Goal: Task Accomplishment & Management: Manage account settings

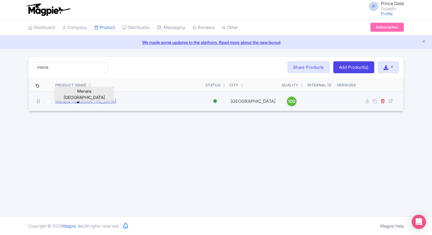
type input "mena"
click at [85, 103] on link "Menara Kuala Lumpur" at bounding box center [85, 101] width 61 height 7
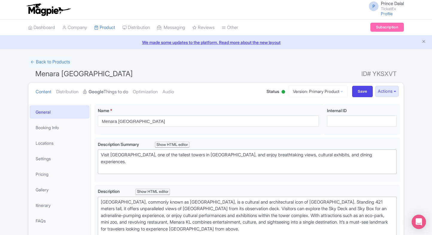
click at [108, 95] on link "Google Things to do" at bounding box center [105, 92] width 45 height 19
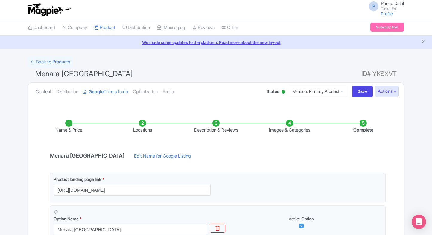
click at [45, 90] on link "Content" at bounding box center [44, 92] width 16 height 19
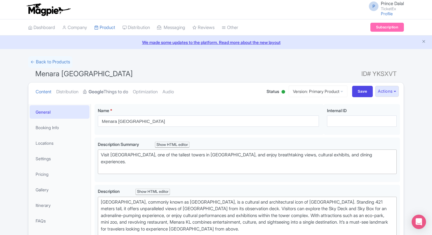
click at [107, 92] on link "Google Things to do" at bounding box center [105, 92] width 45 height 19
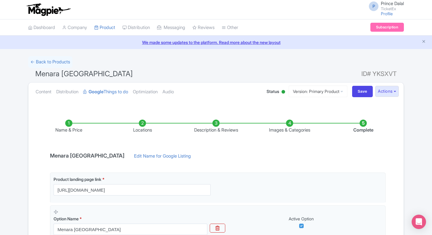
click at [32, 93] on div "Content Distribution Google Things to do Optimization Audio Status Active Inact…" at bounding box center [215, 92] width 375 height 18
click at [38, 92] on link "Content" at bounding box center [44, 92] width 16 height 19
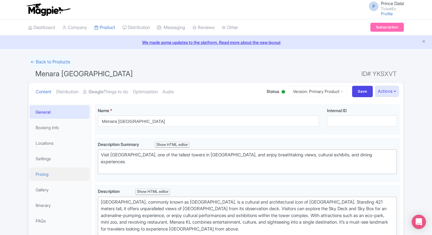
click at [44, 170] on link "Pricing" at bounding box center [60, 173] width 60 height 13
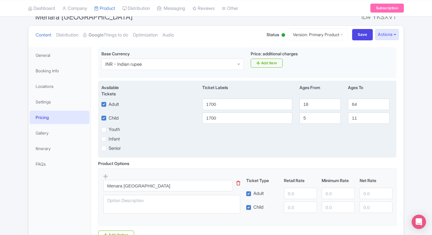
scroll to position [61, 0]
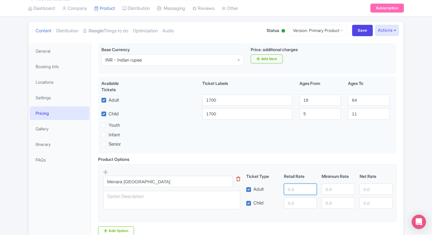
click at [292, 192] on input "number" at bounding box center [300, 189] width 33 height 11
type input "900"
paste input "900"
click at [302, 204] on input "number" at bounding box center [300, 202] width 33 height 11
type input "900"
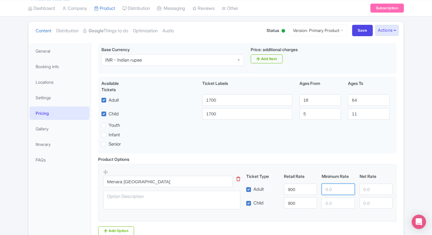
click at [331, 189] on input "number" at bounding box center [337, 189] width 33 height 11
paste input "900"
type input "900"
paste input "900"
click at [334, 203] on input "900" at bounding box center [337, 202] width 33 height 11
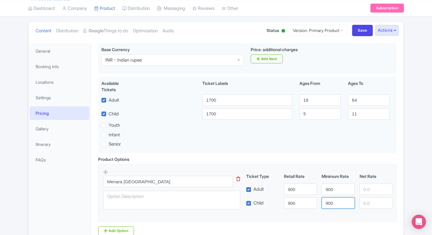
type input "900"
click at [362, 196] on div "Ticket Type Retail Rate Minimum Rate Net Rate Adult 900 900 Child 900 900 This …" at bounding box center [319, 191] width 144 height 36
paste input "900"
click at [367, 193] on input "900" at bounding box center [375, 189] width 33 height 11
type input "900"
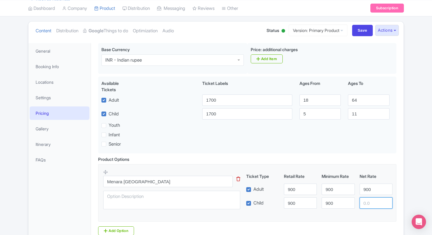
paste input "900"
click at [369, 201] on input "900" at bounding box center [375, 202] width 33 height 11
type input "900"
click at [403, 181] on div "Menara Kuala Lumpur Name * i Menara Kuala Lumpur Your product's name has 19 cha…" at bounding box center [247, 150] width 313 height 223
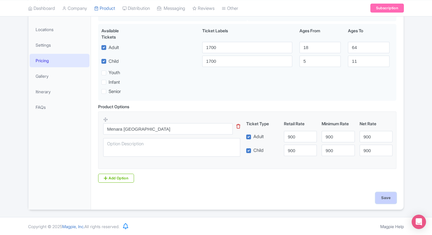
click at [389, 201] on input "Save" at bounding box center [385, 197] width 21 height 11
type input "Saving..."
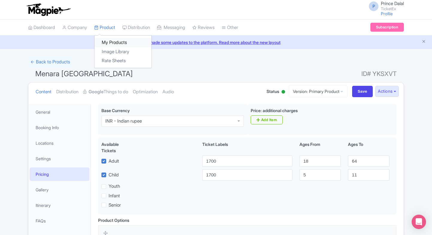
click at [108, 42] on link "My Products" at bounding box center [123, 42] width 57 height 9
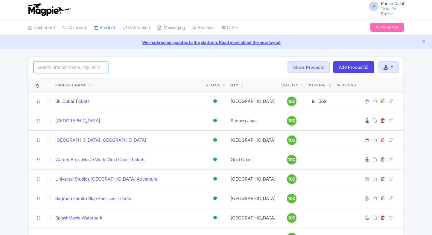
drag, startPoint x: 0, startPoint y: 0, endPoint x: 52, endPoint y: 70, distance: 87.4
click at [52, 70] on input "search" at bounding box center [70, 67] width 75 height 11
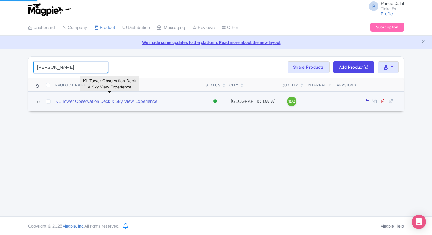
type input "[PERSON_NAME]"
click at [90, 101] on link "KL Tower Observation Deck & Sky View Experience" at bounding box center [106, 101] width 102 height 7
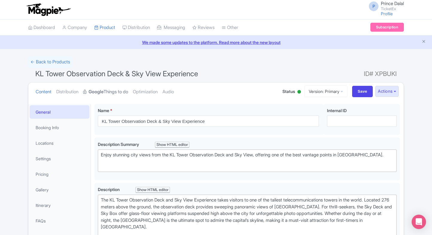
click at [97, 92] on strong "Google" at bounding box center [96, 92] width 15 height 7
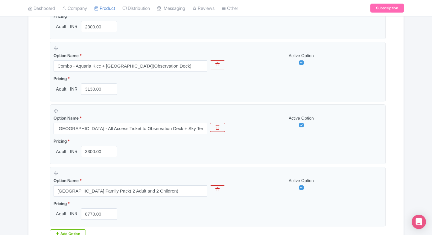
scroll to position [370, 0]
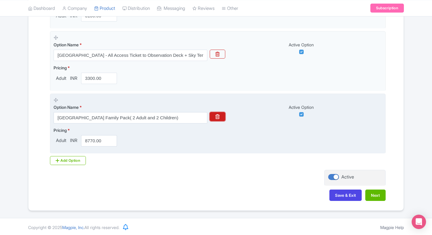
click at [223, 116] on button "button" at bounding box center [218, 116] width 16 height 9
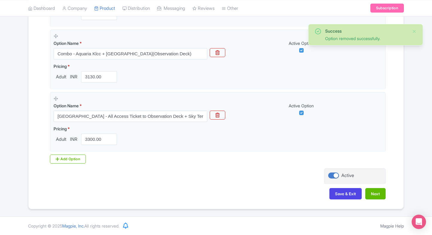
scroll to position [307, 0]
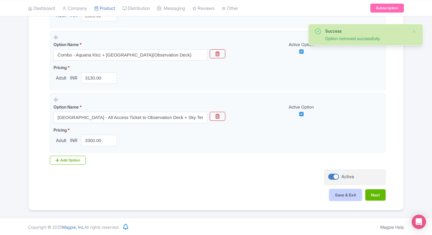
click at [345, 197] on button "Save & Exit" at bounding box center [345, 194] width 32 height 11
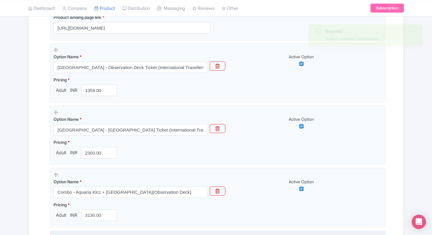
scroll to position [171, 0]
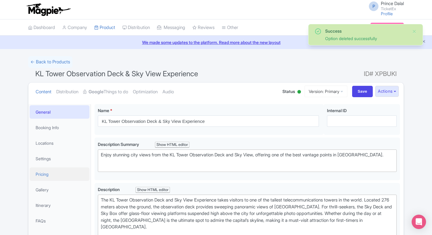
click at [47, 170] on link "Pricing" at bounding box center [60, 173] width 60 height 13
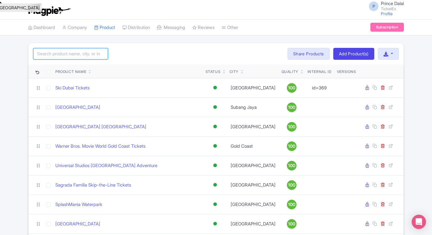
click at [68, 51] on input "search" at bounding box center [70, 53] width 75 height 11
type input "palace"
click button "Search" at bounding box center [0, 0] width 0 height 0
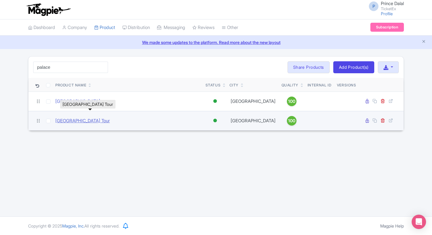
type input "palace"
click at [86, 120] on link "Versailles Palace & Gardens Tour" at bounding box center [82, 121] width 54 height 7
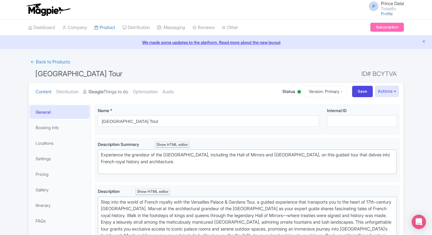
click at [108, 95] on link "Google Things to do" at bounding box center [105, 92] width 45 height 19
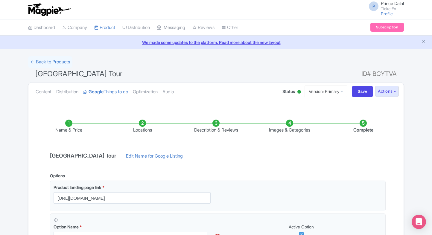
scroll to position [29, 0]
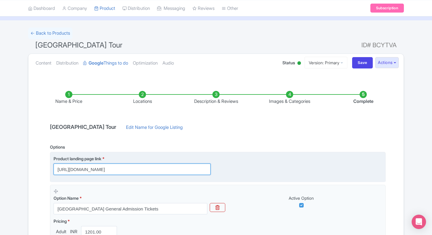
click at [115, 171] on input "[URL][DOMAIN_NAME]" at bounding box center [132, 169] width 157 height 11
paste input "icket"
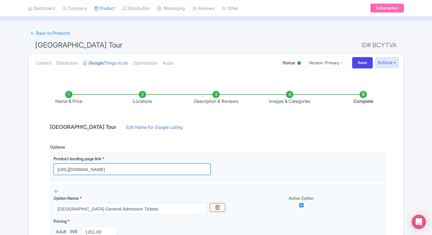
type input "[URL][DOMAIN_NAME]"
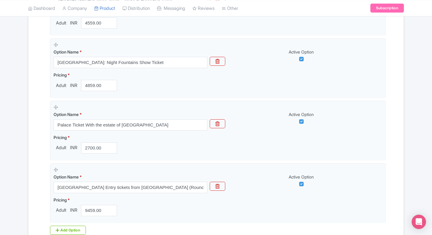
scroll to position [432, 0]
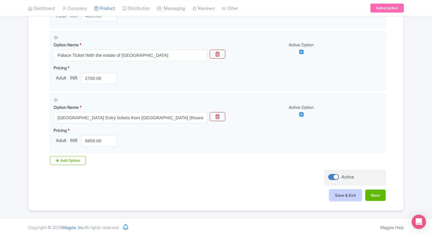
click at [333, 193] on button "Save & Exit" at bounding box center [345, 195] width 32 height 11
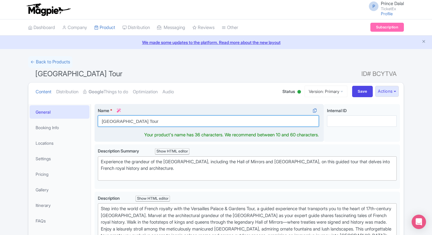
click at [166, 121] on input "[GEOGRAPHIC_DATA] Tour" at bounding box center [208, 120] width 221 height 11
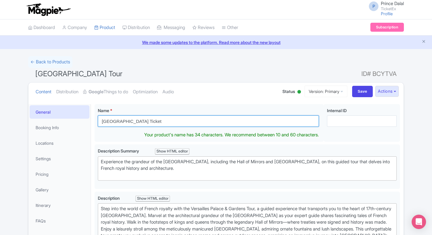
type input "[GEOGRAPHIC_DATA] Ticket"
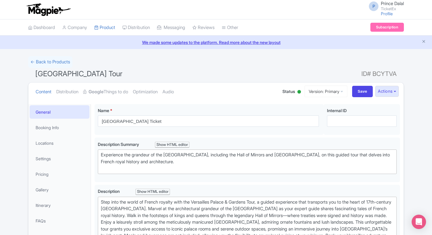
click at [56, 170] on link "Pricing" at bounding box center [60, 173] width 60 height 13
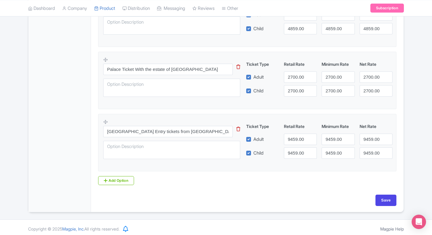
scroll to position [424, 0]
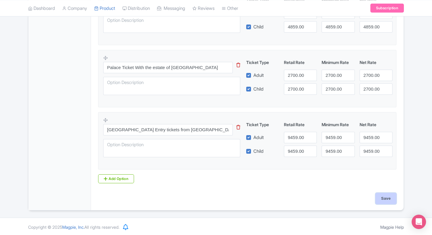
click at [385, 199] on input "Save" at bounding box center [385, 198] width 21 height 11
type input "Saving..."
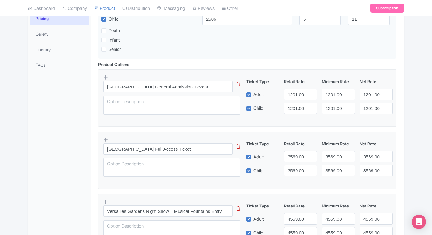
scroll to position [126, 0]
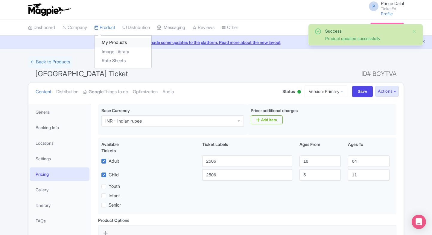
click at [106, 40] on link "My Products" at bounding box center [123, 42] width 57 height 9
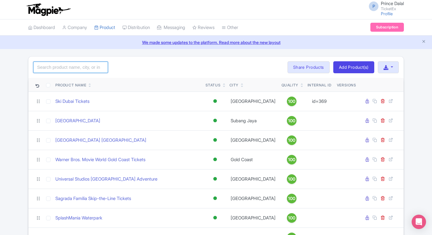
click at [77, 69] on input "search" at bounding box center [70, 67] width 75 height 11
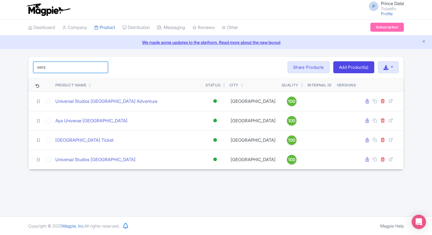
type input "vers"
click at [11, 107] on div "vers Search Bulk Actions [GEOGRAPHIC_DATA] Add to Collection Share Products Add…" at bounding box center [216, 112] width 432 height 113
